Goal: Information Seeking & Learning: Compare options

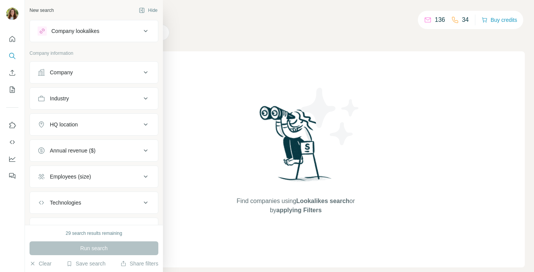
click at [99, 30] on div "Company lookalikes" at bounding box center [75, 31] width 48 height 8
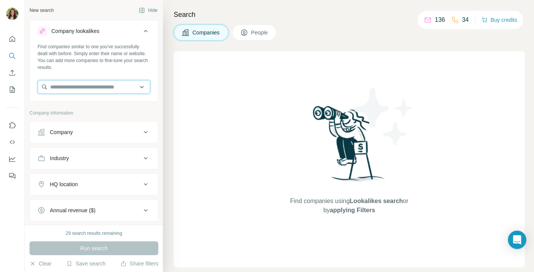
click at [86, 93] on input "text" at bounding box center [94, 87] width 113 height 14
paste input "**********"
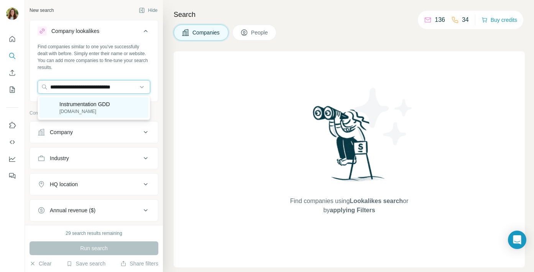
type input "**********"
click at [98, 106] on p "Instrumentation GDD" at bounding box center [84, 104] width 51 height 8
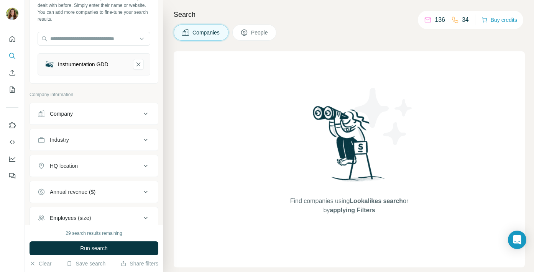
scroll to position [80, 0]
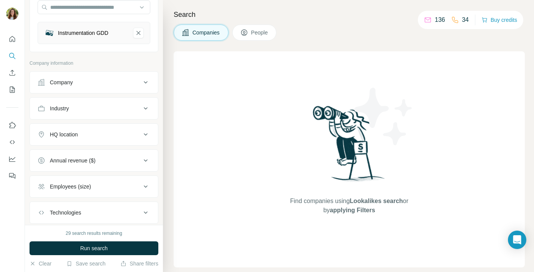
click at [115, 139] on button "HQ location" at bounding box center [94, 134] width 128 height 18
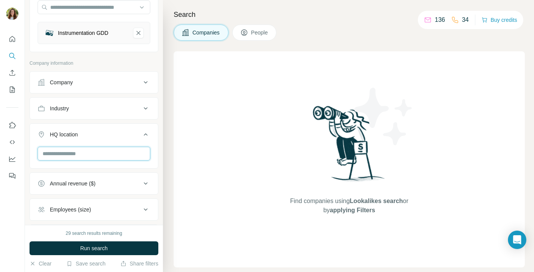
click at [101, 154] on input "text" at bounding box center [94, 154] width 113 height 14
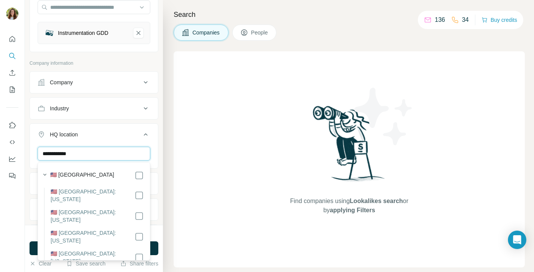
type input "**********"
click at [160, 159] on div "New search Hide Company lookalikes 1 Find companies similar to one you've succe…" at bounding box center [94, 112] width 138 height 225
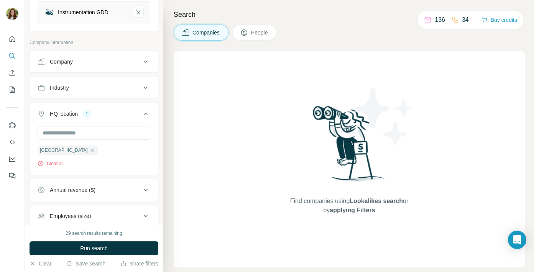
scroll to position [101, 0]
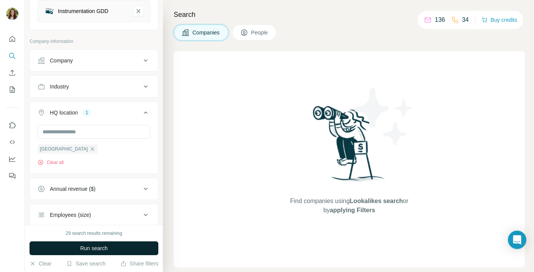
click at [114, 249] on button "Run search" at bounding box center [93, 248] width 129 height 14
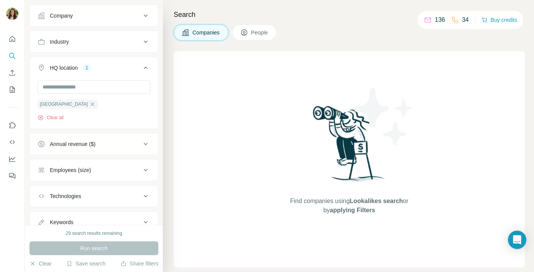
scroll to position [176, 0]
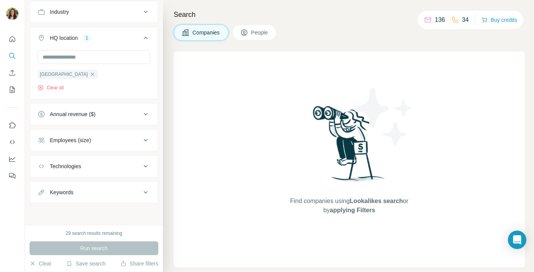
click at [99, 247] on div "Run search" at bounding box center [93, 248] width 129 height 14
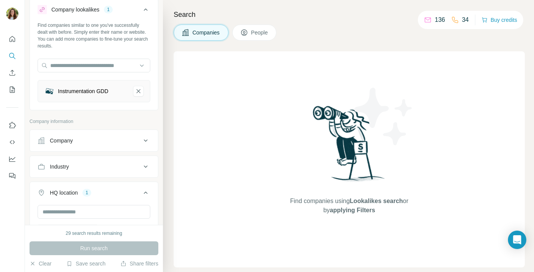
scroll to position [21, 0]
click at [140, 92] on icon "Instrumentation GDD-remove-button" at bounding box center [138, 92] width 7 height 8
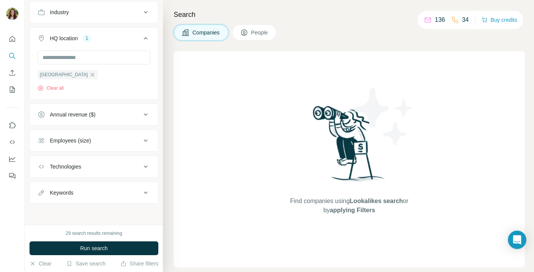
scroll to position [146, 0]
click at [89, 72] on icon "button" at bounding box center [92, 74] width 6 height 6
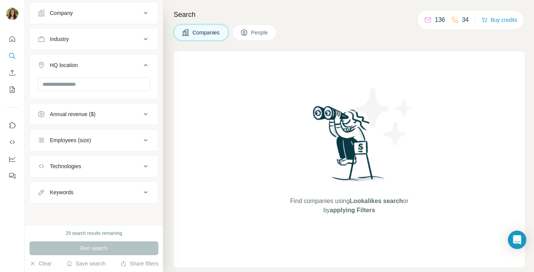
scroll to position [119, 0]
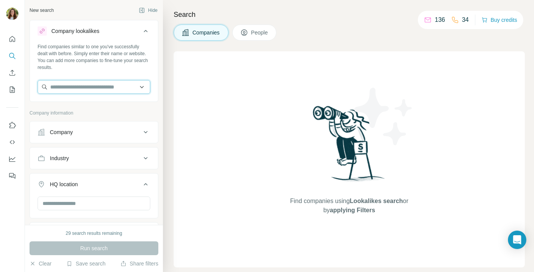
click at [85, 88] on input "text" at bounding box center [94, 87] width 113 height 14
paste input "******"
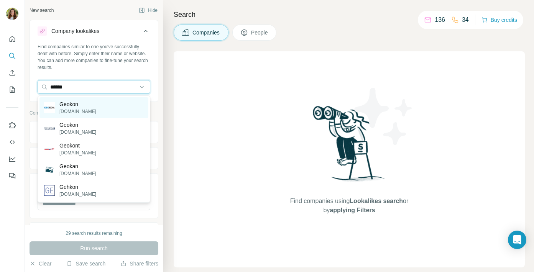
type input "******"
click at [98, 110] on div "Geokon [DOMAIN_NAME]" at bounding box center [93, 107] width 109 height 21
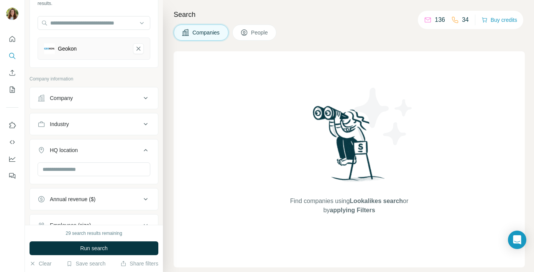
scroll to position [75, 0]
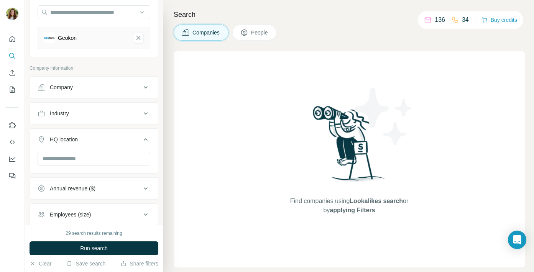
click at [148, 142] on icon at bounding box center [145, 139] width 9 height 9
click at [132, 140] on div "HQ location" at bounding box center [89, 140] width 103 height 8
click at [109, 159] on input "text" at bounding box center [94, 159] width 113 height 14
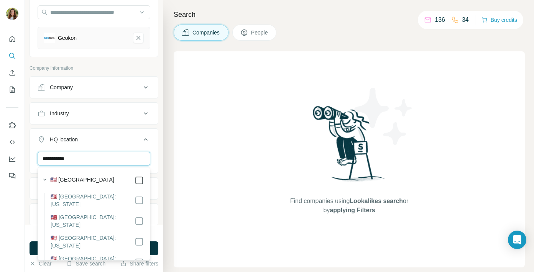
type input "**********"
click at [143, 181] on icon at bounding box center [138, 180] width 9 height 9
click at [161, 173] on div "New search Hide Company lookalikes 1 Find companies similar to one you've succe…" at bounding box center [94, 112] width 138 height 225
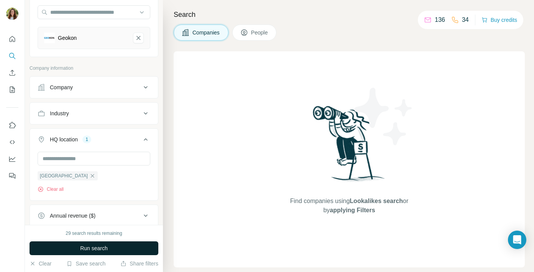
click at [106, 247] on span "Run search" at bounding box center [94, 248] width 28 height 8
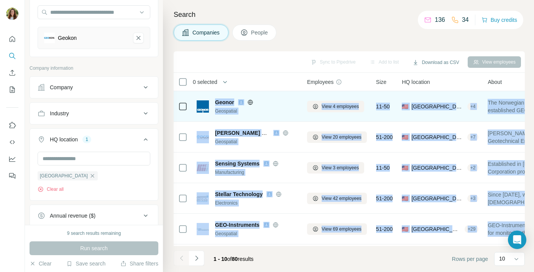
drag, startPoint x: 257, startPoint y: 227, endPoint x: 213, endPoint y: 98, distance: 136.0
click at [0, 0] on tbody "Geonor Geospatial View 4 employees 11-50 🇺🇸 [GEOGRAPHIC_DATA], [US_STATE] + 4 N…" at bounding box center [0, 0] width 0 height 0
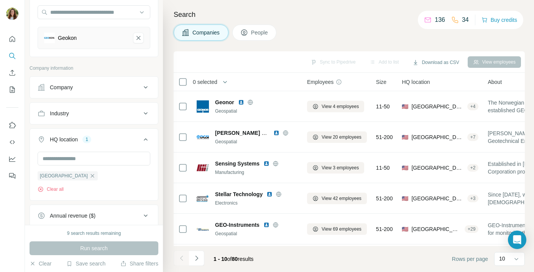
click at [354, 30] on div "Companies People" at bounding box center [349, 33] width 351 height 16
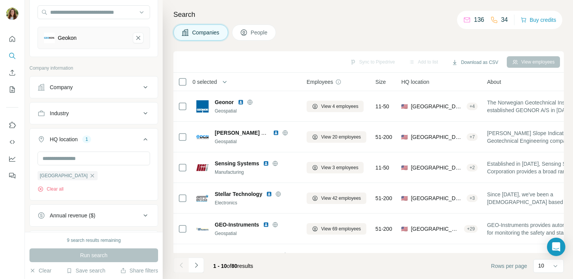
scroll to position [75, 0]
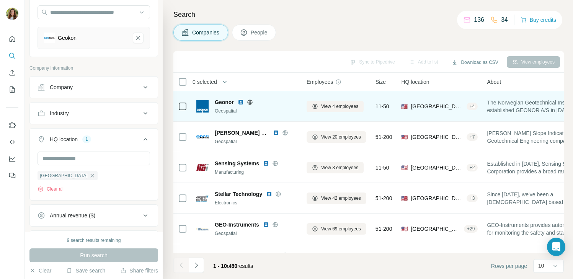
drag, startPoint x: 232, startPoint y: 102, endPoint x: 237, endPoint y: 102, distance: 5.4
click at [234, 102] on div "Geonor" at bounding box center [256, 102] width 83 height 8
click at [233, 103] on span "Geonor" at bounding box center [224, 102] width 19 height 8
drag, startPoint x: 229, startPoint y: 102, endPoint x: 213, endPoint y: 102, distance: 15.7
click at [213, 102] on div "Geonor Geospatial" at bounding box center [246, 106] width 101 height 16
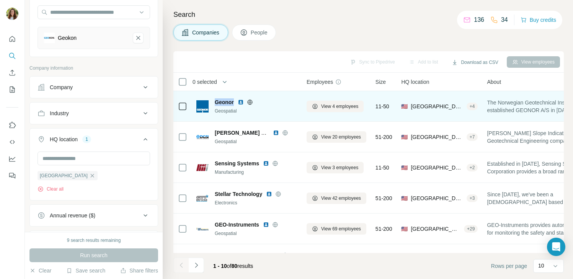
copy span "Geonor"
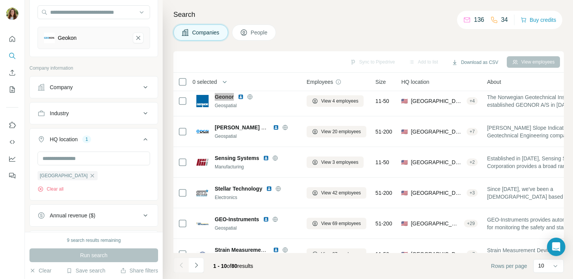
scroll to position [0, 0]
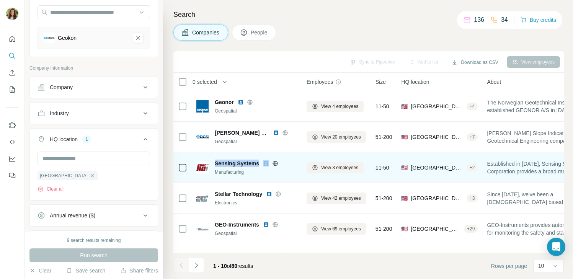
drag, startPoint x: 214, startPoint y: 163, endPoint x: 287, endPoint y: 165, distance: 73.2
click at [287, 165] on div "Sensing Systems Manufacturing" at bounding box center [246, 168] width 101 height 16
copy div "Sensing Systems"
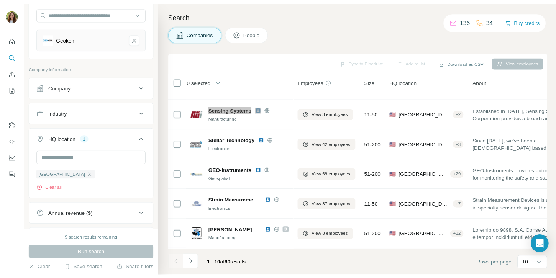
scroll to position [55, 0]
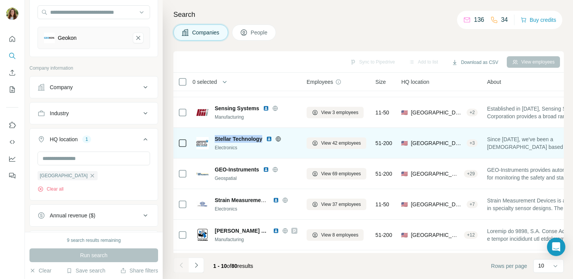
drag, startPoint x: 263, startPoint y: 139, endPoint x: 213, endPoint y: 135, distance: 50.7
click at [213, 135] on div "Stellar Technology Electronics" at bounding box center [246, 143] width 101 height 16
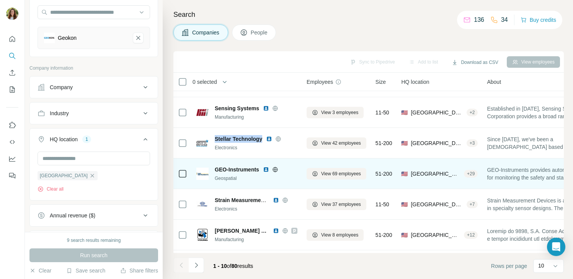
copy span "Stellar Technology"
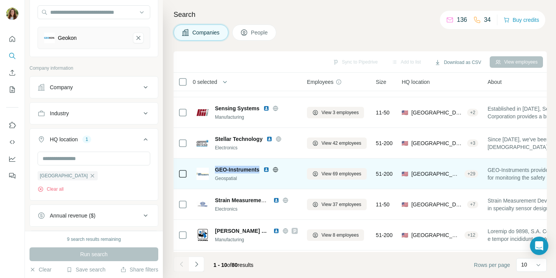
drag, startPoint x: 260, startPoint y: 169, endPoint x: 214, endPoint y: 168, distance: 45.2
click at [215, 168] on span "GEO-Instruments" at bounding box center [237, 170] width 44 height 8
copy span "GEO-Instruments"
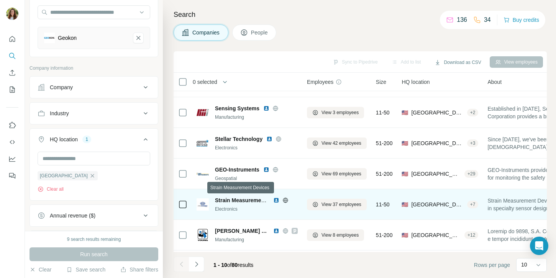
click at [247, 201] on span "Strain Measurement Devices" at bounding box center [251, 200] width 73 height 6
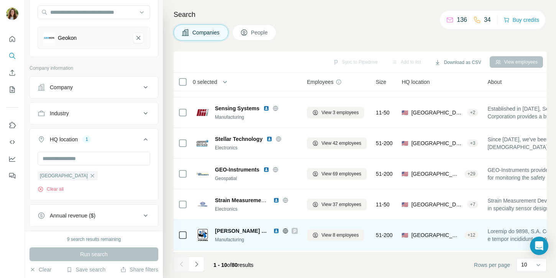
click at [242, 231] on span "[PERSON_NAME] Company" at bounding box center [242, 231] width 54 height 8
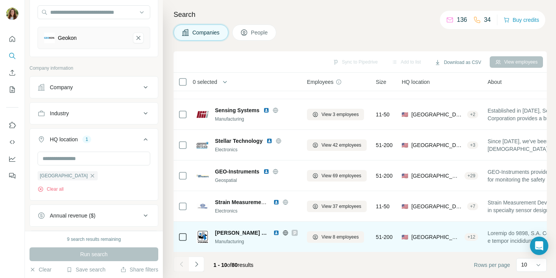
scroll to position [60, 0]
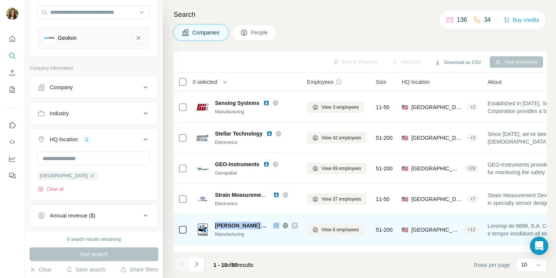
drag, startPoint x: 214, startPoint y: 232, endPoint x: 217, endPoint y: 223, distance: 9.5
click at [216, 223] on span "[PERSON_NAME] Company" at bounding box center [242, 226] width 54 height 8
copy div "[PERSON_NAME] Company"
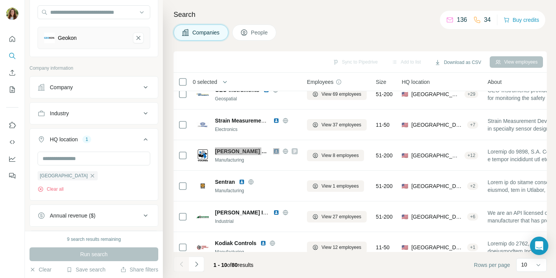
scroll to position [146, 0]
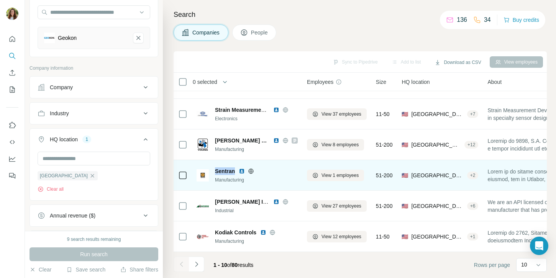
drag, startPoint x: 213, startPoint y: 170, endPoint x: 234, endPoint y: 169, distance: 21.1
click at [234, 169] on div "Sentran Manufacturing" at bounding box center [246, 175] width 101 height 16
copy span "Sentran"
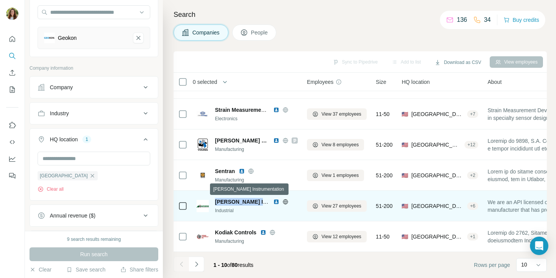
drag, startPoint x: 215, startPoint y: 201, endPoint x: 251, endPoint y: 202, distance: 35.6
click at [265, 201] on span "[PERSON_NAME] Instrumentation" at bounding box center [258, 202] width 87 height 6
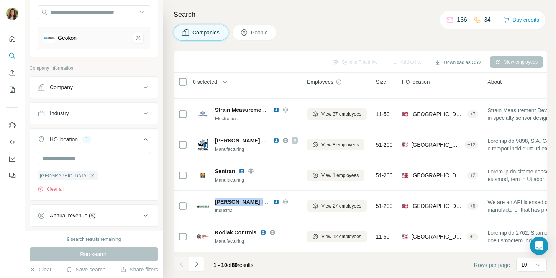
copy span "[PERSON_NAME] Instrume"
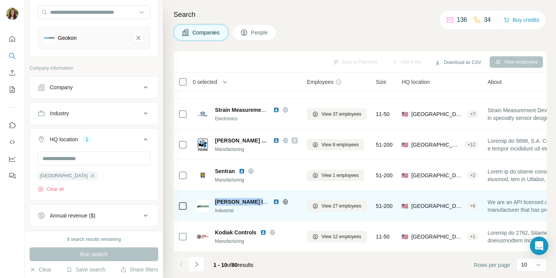
click at [241, 201] on span "[PERSON_NAME] Instrumentation" at bounding box center [258, 202] width 87 height 6
click at [253, 200] on span "[PERSON_NAME] Instrumentation" at bounding box center [258, 202] width 87 height 6
click at [254, 200] on span "[PERSON_NAME] Instrumentation" at bounding box center [258, 202] width 87 height 6
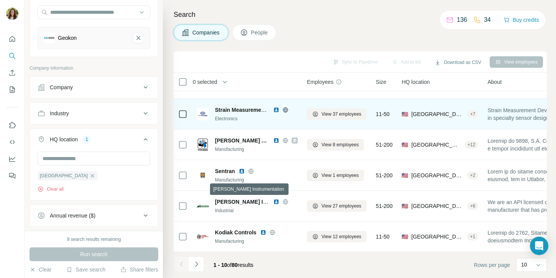
drag, startPoint x: 250, startPoint y: 202, endPoint x: 504, endPoint y: 126, distance: 265.2
click at [264, 199] on span "[PERSON_NAME] Instrumentation" at bounding box center [258, 202] width 87 height 6
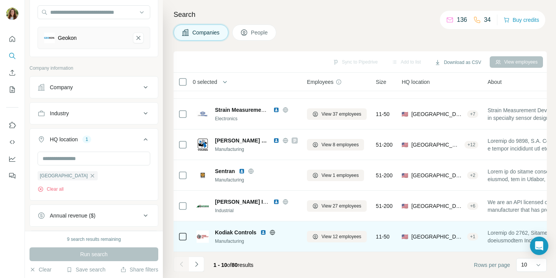
click at [245, 232] on span "Kodiak Controls" at bounding box center [235, 233] width 41 height 8
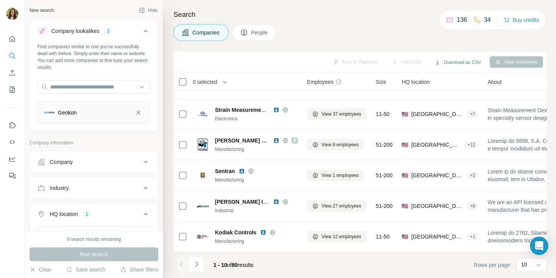
scroll to position [146, 3]
click at [200, 265] on button "Navigate to next page" at bounding box center [196, 264] width 15 height 15
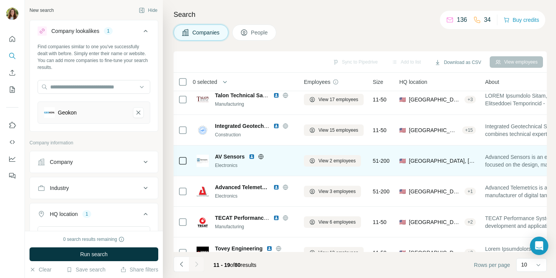
scroll to position [0, 3]
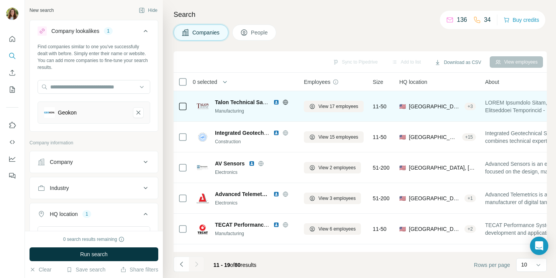
click at [231, 99] on span "Talon Technical Sales" at bounding box center [242, 102] width 55 height 6
drag, startPoint x: 213, startPoint y: 100, endPoint x: 258, endPoint y: 101, distance: 44.8
click at [255, 101] on div "Talon Technical Sales Manufacturing" at bounding box center [246, 106] width 101 height 16
copy span "Talon Technical"
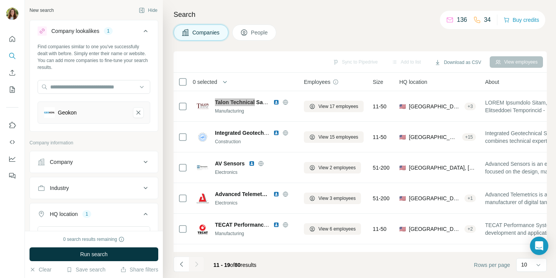
scroll to position [0, 4]
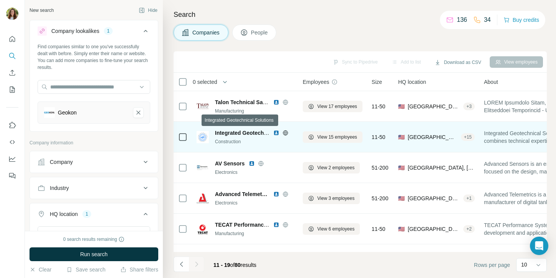
click at [250, 131] on span "Integrated Geotechnical Solutions" at bounding box center [258, 133] width 87 height 6
click at [216, 132] on span "Integrated Geotechnical Solutions" at bounding box center [258, 133] width 87 height 6
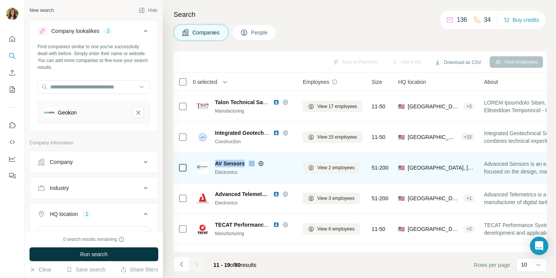
drag, startPoint x: 216, startPoint y: 165, endPoint x: 252, endPoint y: 161, distance: 35.9
click at [251, 161] on div "AV Sensors" at bounding box center [256, 164] width 83 height 8
copy span "AV Sensors"
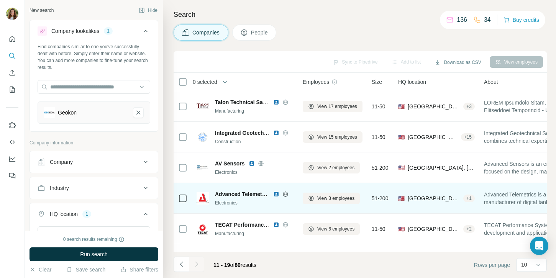
click at [231, 193] on span "Advanced Telemetrics" at bounding box center [242, 194] width 54 height 8
click at [247, 194] on span "Advanced Telemetrics" at bounding box center [242, 194] width 54 height 8
drag, startPoint x: 214, startPoint y: 194, endPoint x: 226, endPoint y: 193, distance: 11.9
click at [226, 193] on div "Advanced Telemetrics Electronics" at bounding box center [246, 198] width 101 height 16
click at [229, 194] on span "Advanced Telemetrics" at bounding box center [242, 194] width 54 height 8
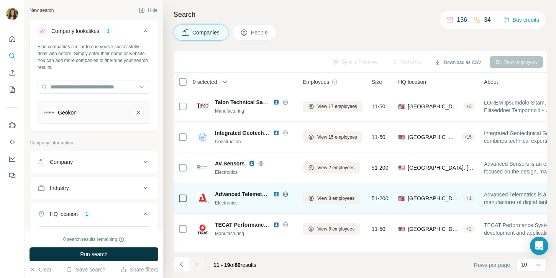
click at [228, 193] on span "Advanced Telemetrics" at bounding box center [242, 194] width 54 height 8
click at [260, 194] on span "Advanced Telemetrics" at bounding box center [242, 194] width 54 height 8
drag, startPoint x: 266, startPoint y: 193, endPoint x: 216, endPoint y: 193, distance: 50.2
click at [216, 193] on span "Advanced Telemetrics" at bounding box center [242, 194] width 54 height 8
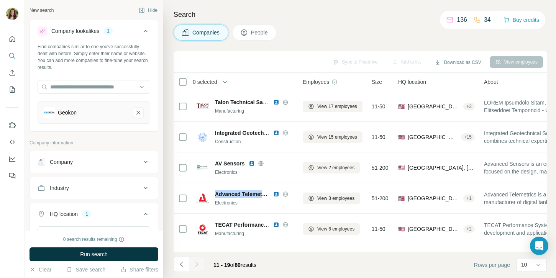
copy span "Advanced Telemetr"
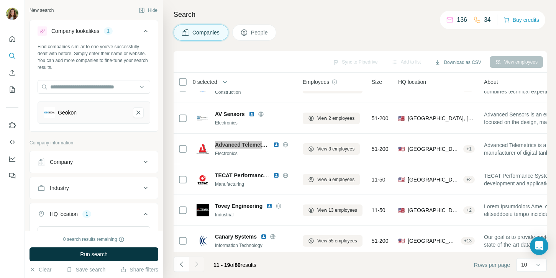
scroll to position [50, 4]
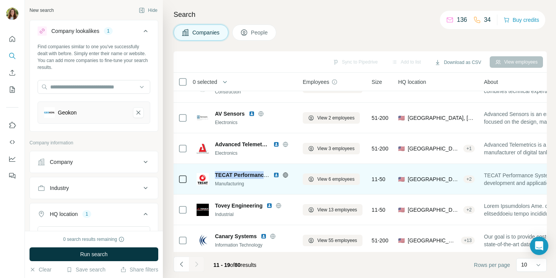
drag, startPoint x: 215, startPoint y: 173, endPoint x: 270, endPoint y: 174, distance: 54.8
click at [270, 174] on div "TECAT Performance Systems" at bounding box center [256, 175] width 83 height 8
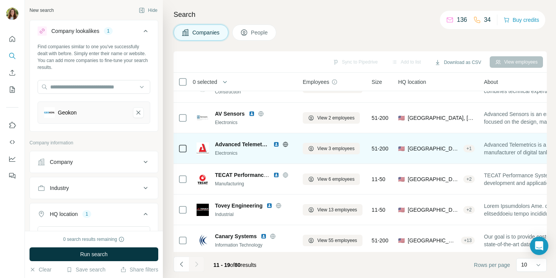
click at [254, 143] on span "Advanced Telemetrics" at bounding box center [242, 145] width 54 height 8
drag, startPoint x: 264, startPoint y: 144, endPoint x: 203, endPoint y: 144, distance: 61.3
click at [193, 141] on td "Advanced Telemetrics Electronics" at bounding box center [247, 148] width 110 height 31
click at [232, 144] on span "Advanced Telemetrics" at bounding box center [242, 145] width 54 height 8
drag, startPoint x: 263, startPoint y: 142, endPoint x: 205, endPoint y: 144, distance: 57.8
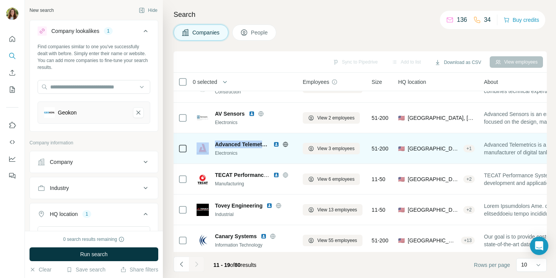
click at [205, 144] on div "Advanced Telemetrics Electronics" at bounding box center [246, 149] width 101 height 16
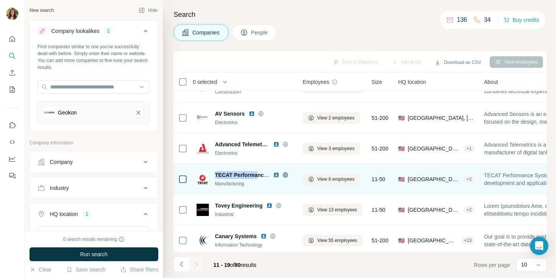
drag, startPoint x: 259, startPoint y: 174, endPoint x: 213, endPoint y: 172, distance: 46.0
click at [213, 172] on div "TECAT Performance Systems Manufacturing" at bounding box center [246, 179] width 101 height 16
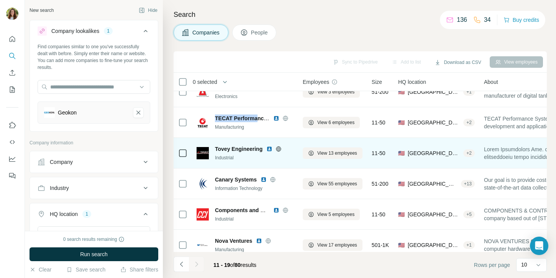
scroll to position [115, 4]
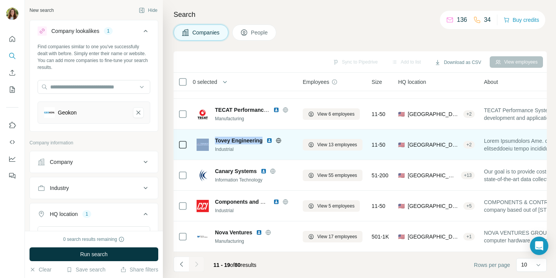
drag, startPoint x: 264, startPoint y: 141, endPoint x: 213, endPoint y: 141, distance: 50.6
click at [210, 141] on div "Tovey Engineering Industrial" at bounding box center [246, 145] width 101 height 16
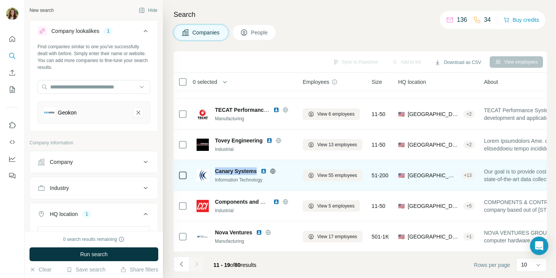
drag, startPoint x: 258, startPoint y: 171, endPoint x: 214, endPoint y: 172, distance: 44.4
click at [214, 172] on div "Canary Systems Information Technology" at bounding box center [246, 175] width 101 height 16
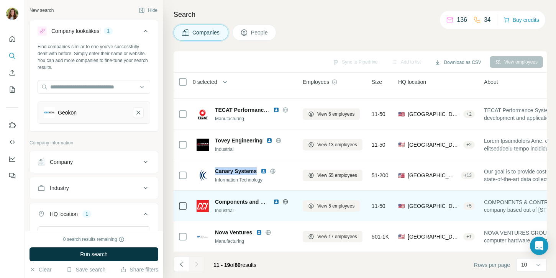
click at [240, 206] on div "Components and Controls Industrial" at bounding box center [256, 206] width 83 height 16
click at [224, 201] on span "Components and Controls" at bounding box center [248, 202] width 67 height 6
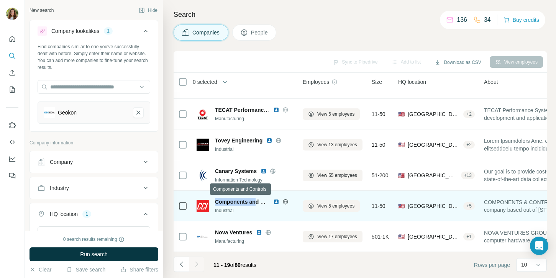
drag, startPoint x: 216, startPoint y: 201, endPoint x: 254, endPoint y: 200, distance: 38.3
click at [254, 200] on span "Components and Controls" at bounding box center [248, 202] width 67 height 6
